Goal: Navigation & Orientation: Find specific page/section

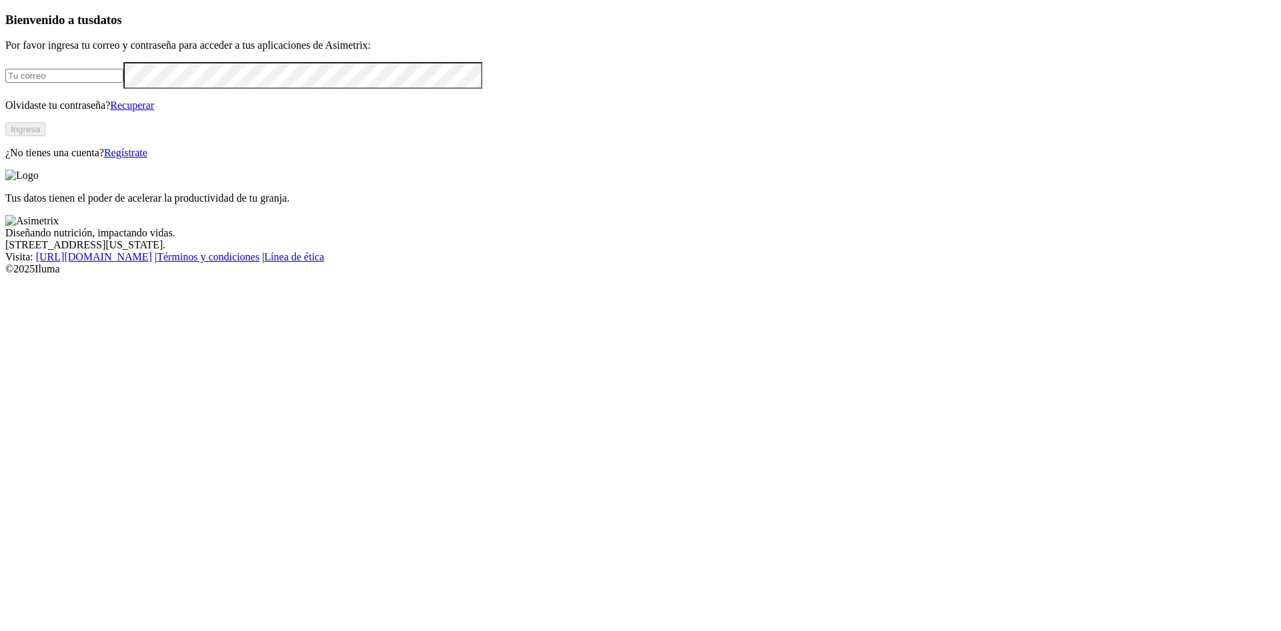
type input "[EMAIL_ADDRESS][DOMAIN_NAME]"
click at [45, 136] on button "Ingresa" at bounding box center [25, 129] width 40 height 14
